Goal: Task Accomplishment & Management: Use online tool/utility

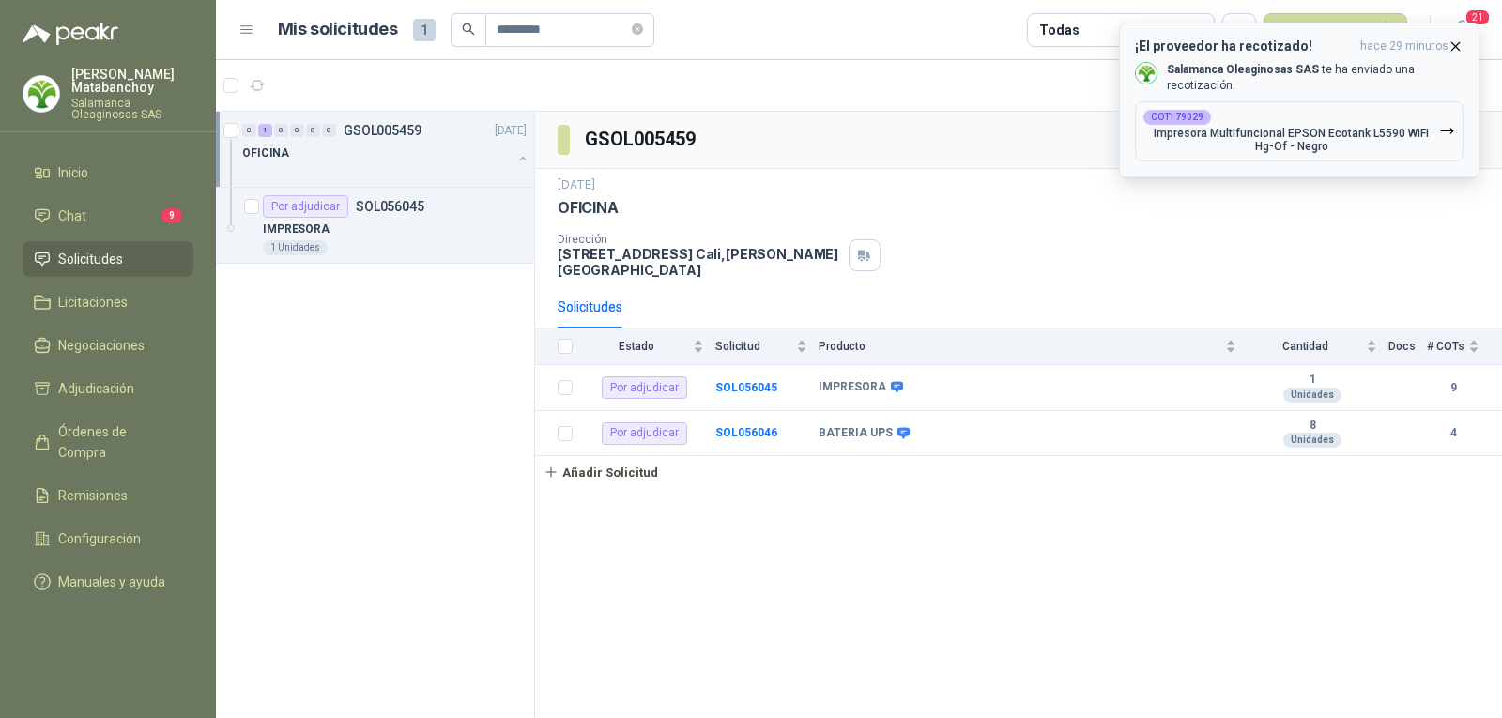
click at [1453, 45] on icon "button" at bounding box center [1455, 46] width 16 height 16
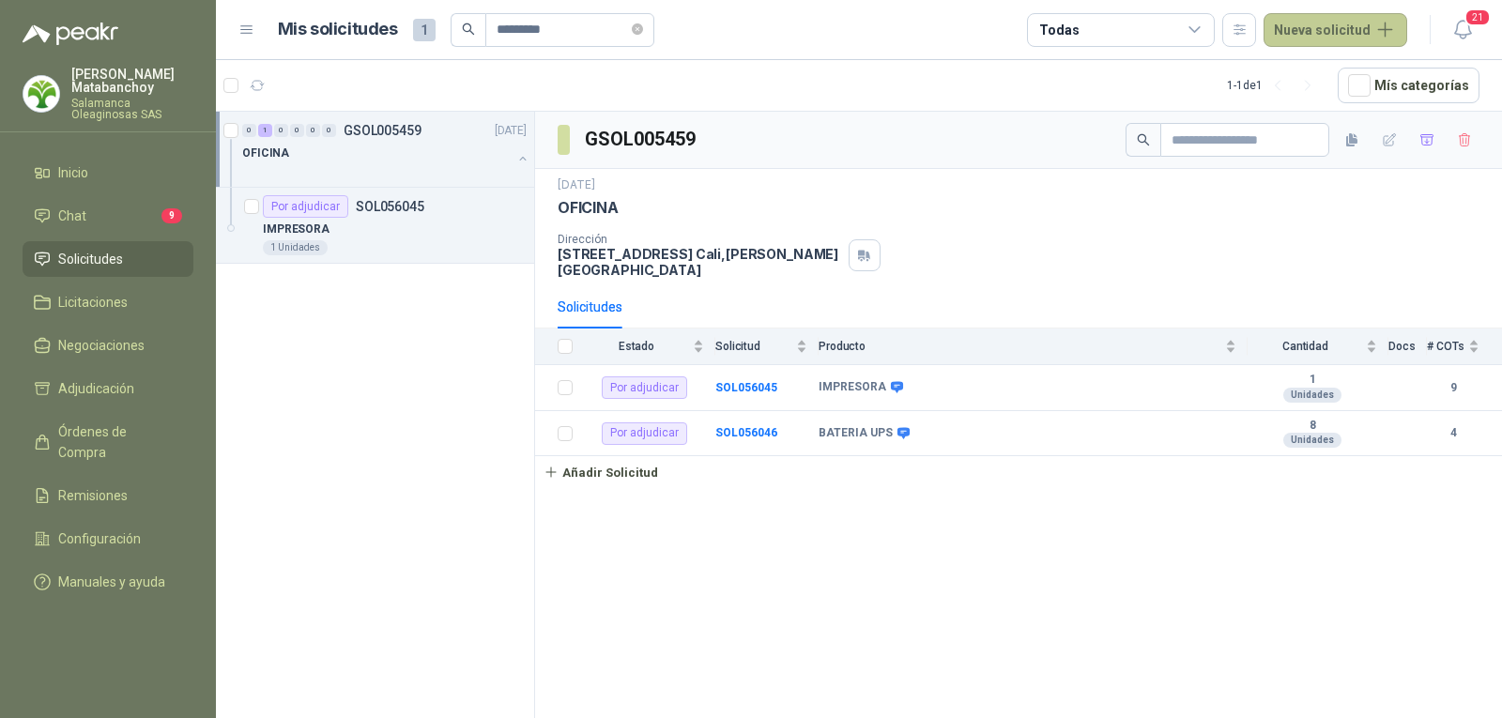
click at [1323, 28] on button "Nueva solicitud" at bounding box center [1335, 30] width 144 height 34
click at [1305, 135] on div "Extraer desde FTP" at bounding box center [1357, 140] width 160 height 33
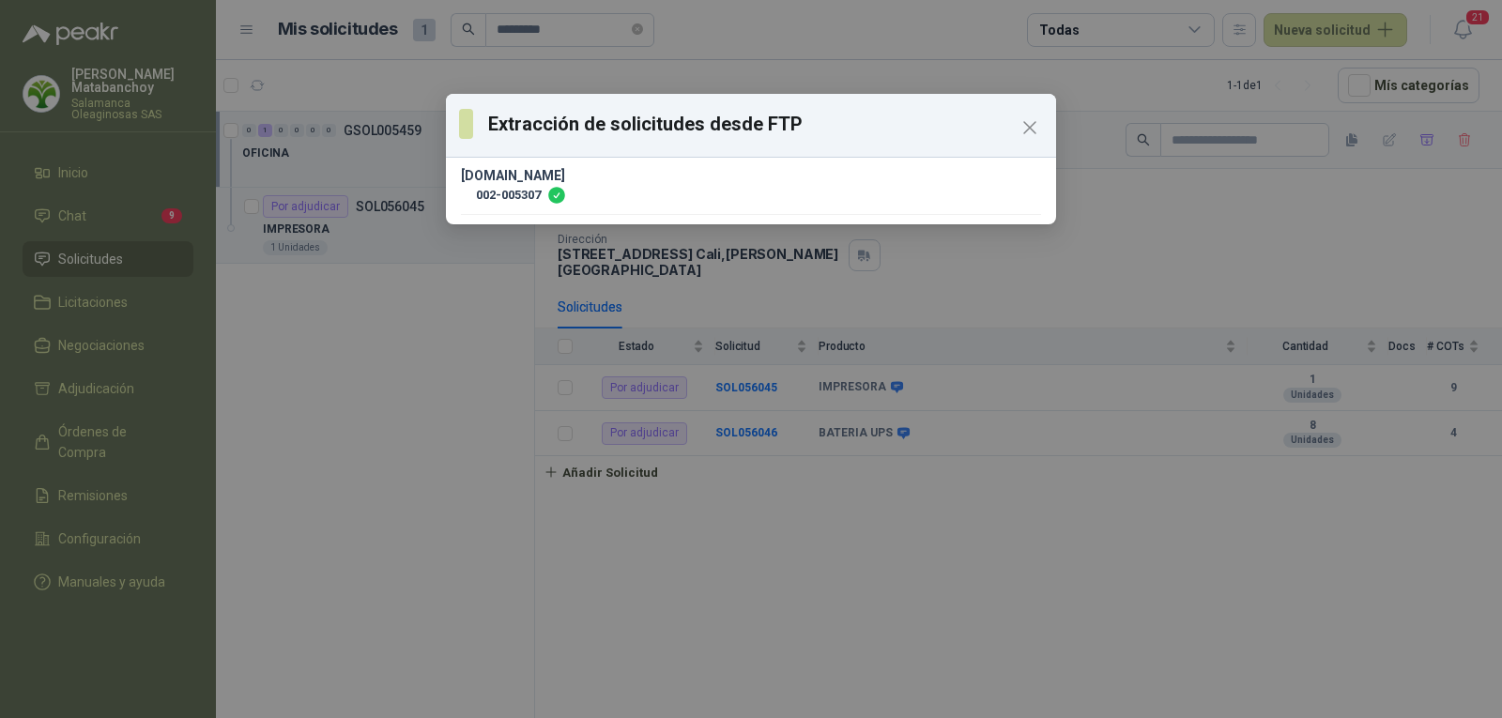
click at [401, 252] on div "Extracción de solicitudes desde FTP UCCO1033.PAY 002-005307" at bounding box center [751, 359] width 1502 height 718
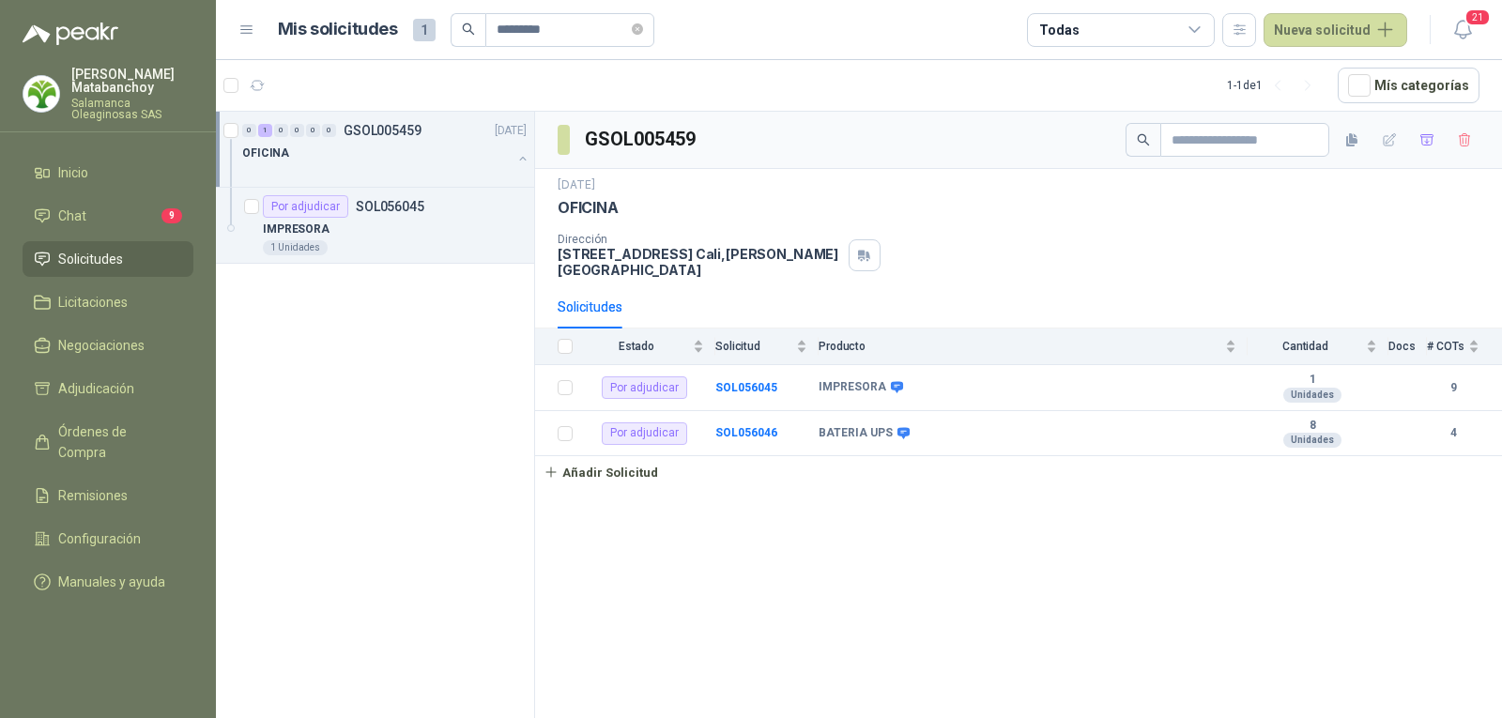
click at [130, 259] on li "Solicitudes" at bounding box center [108, 259] width 148 height 21
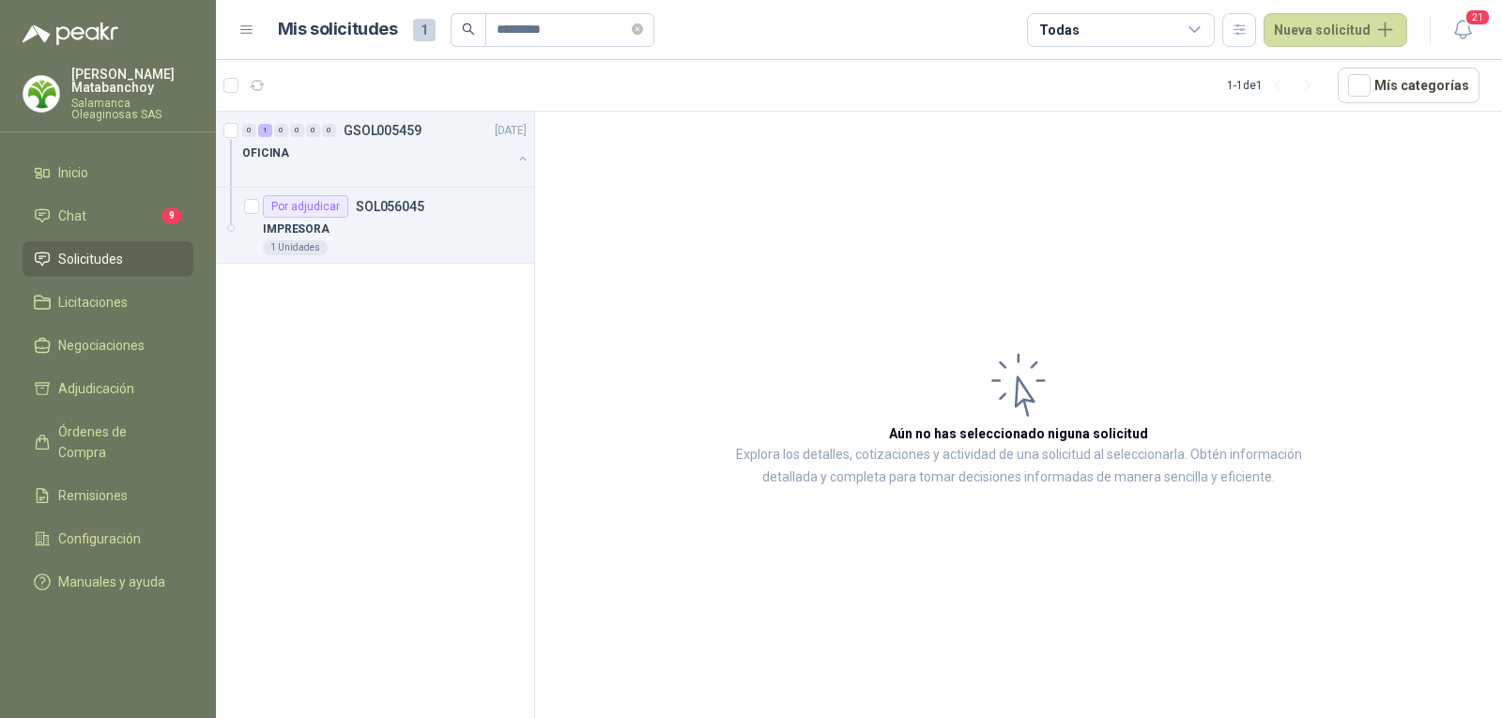
click at [158, 255] on li "Solicitudes" at bounding box center [108, 259] width 148 height 21
click at [643, 29] on icon "close-circle" at bounding box center [637, 28] width 11 height 11
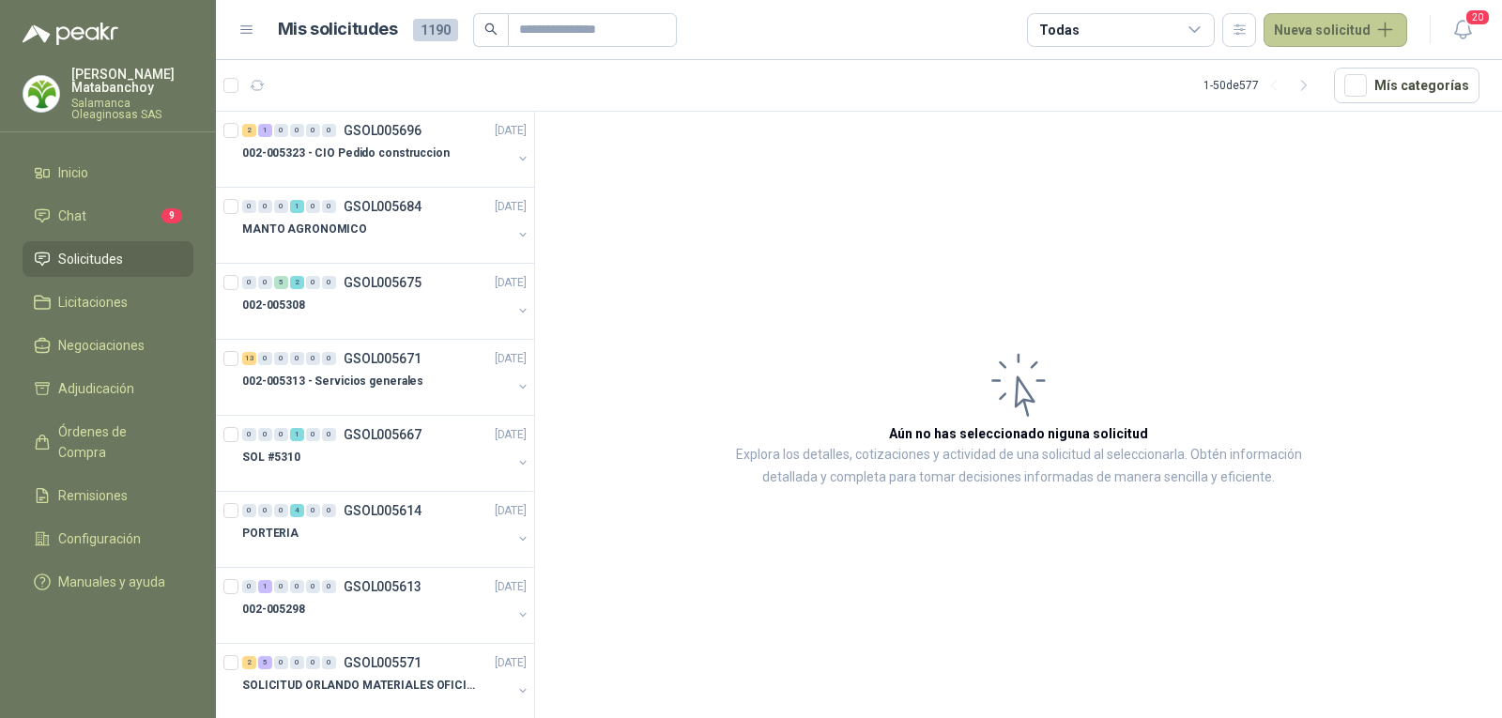
click at [1317, 27] on button "Nueva solicitud" at bounding box center [1335, 30] width 144 height 34
click at [736, 415] on article "Aún no has seleccionado niguna solicitud Explora los detalles, cotizaciones y a…" at bounding box center [1018, 418] width 967 height 613
drag, startPoint x: 1326, startPoint y: 42, endPoint x: 1286, endPoint y: 99, distance: 70.0
click at [1326, 41] on button "Nueva solicitud" at bounding box center [1335, 30] width 144 height 34
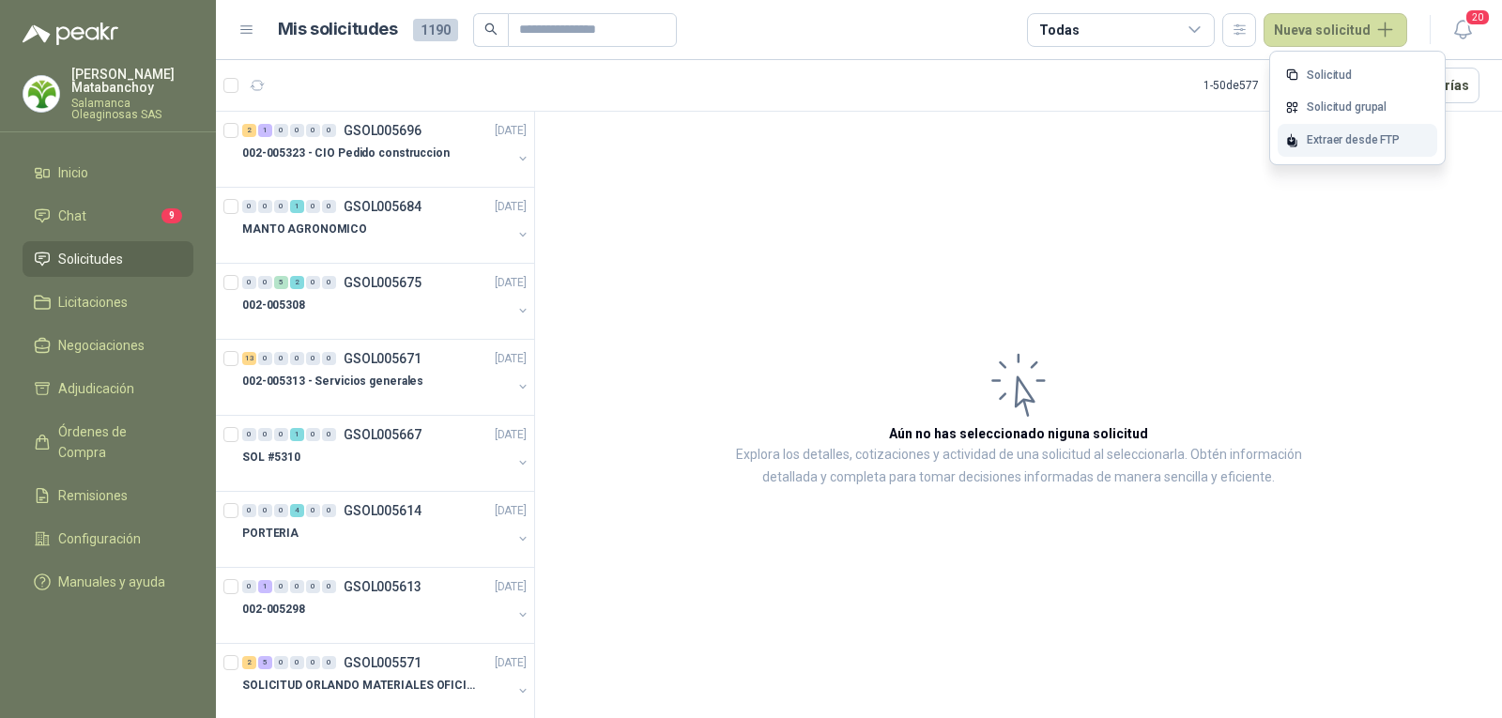
click at [1292, 130] on div "Extraer desde FTP" at bounding box center [1357, 140] width 160 height 33
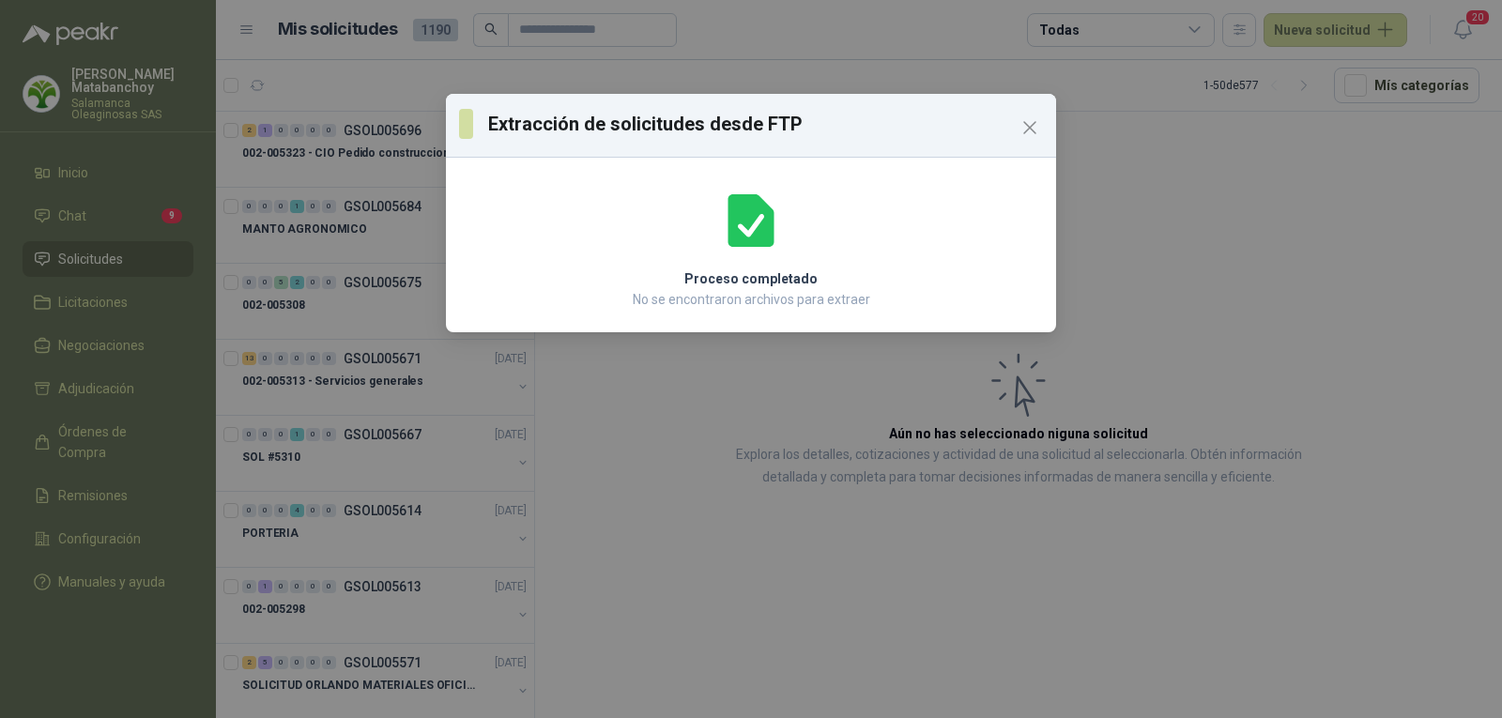
click at [989, 361] on div "Extracción de solicitudes desde FTP Proceso completado No se encontraron archiv…" at bounding box center [751, 359] width 1502 height 718
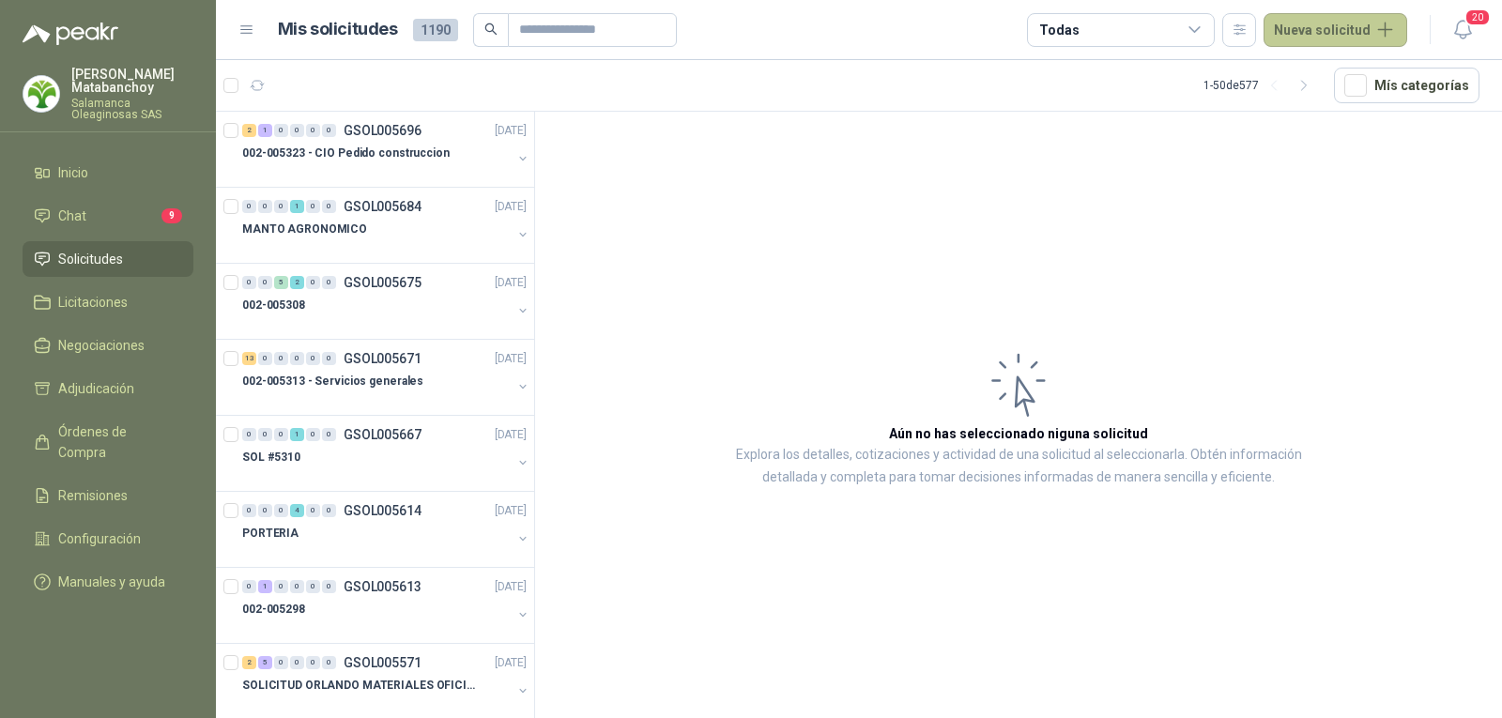
click at [1344, 37] on button "Nueva solicitud" at bounding box center [1335, 30] width 144 height 34
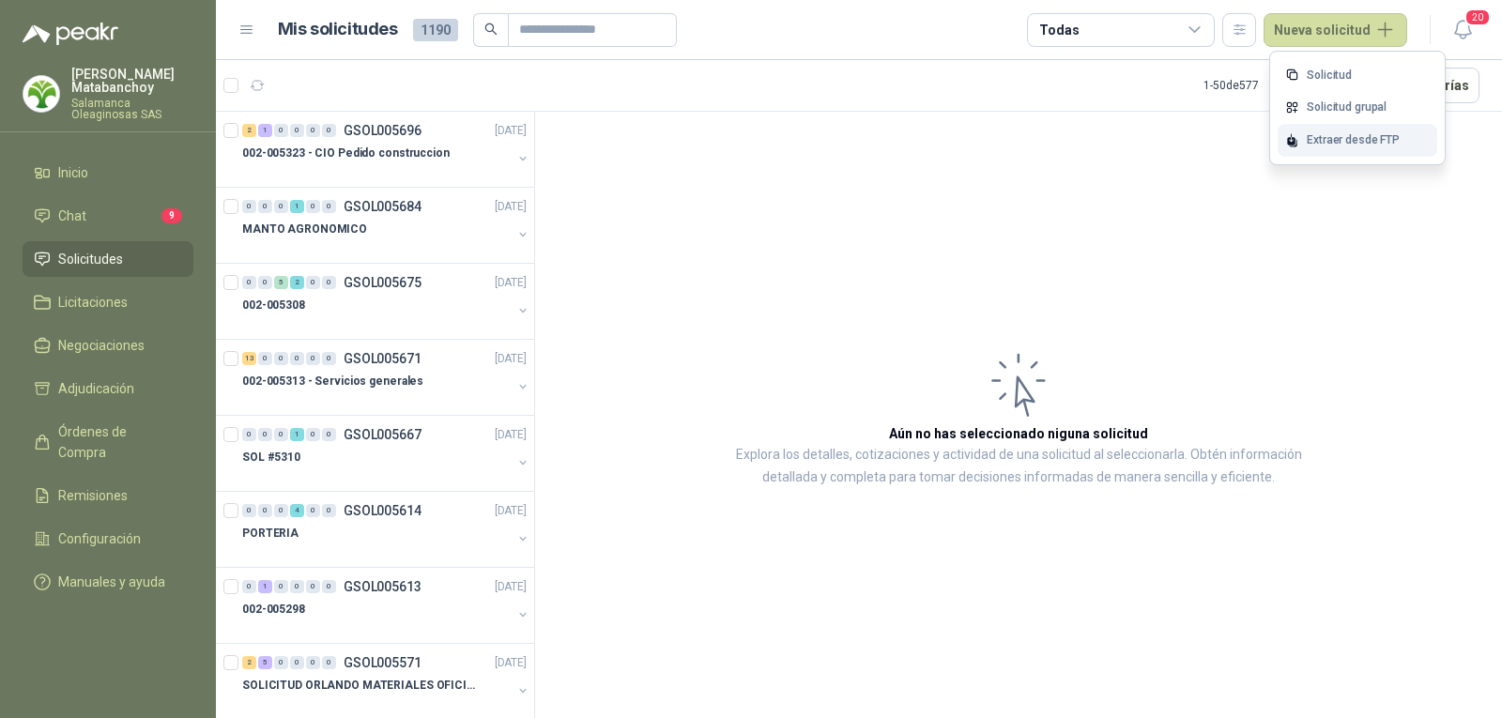
click at [1304, 139] on div "Extraer desde FTP" at bounding box center [1357, 140] width 160 height 33
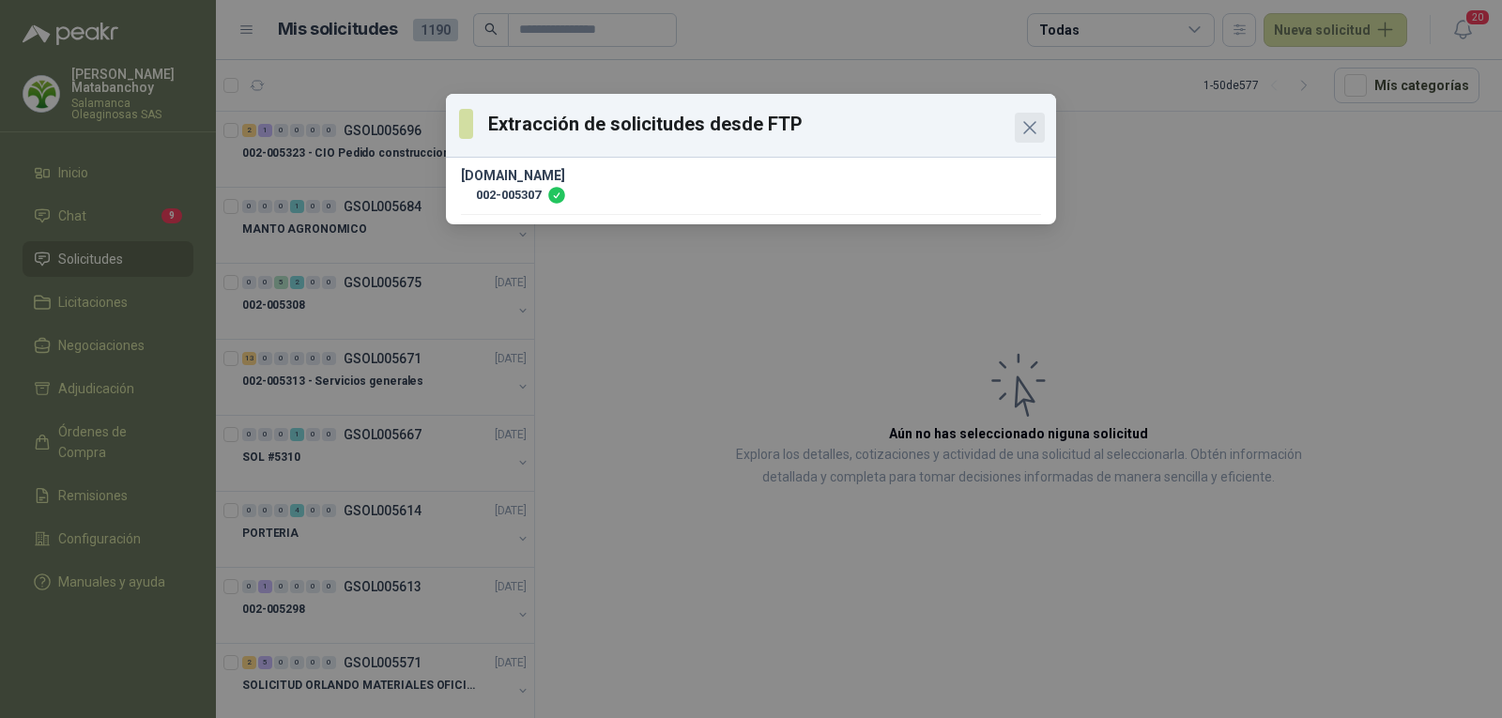
click at [1026, 120] on icon "Close" at bounding box center [1029, 127] width 23 height 23
